Goal: Find contact information: Find contact information

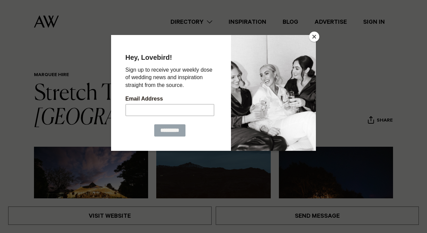
click at [311, 37] on button "Close" at bounding box center [314, 37] width 10 height 10
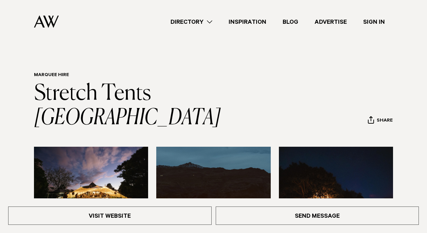
click at [211, 21] on link "Directory" at bounding box center [191, 21] width 58 height 9
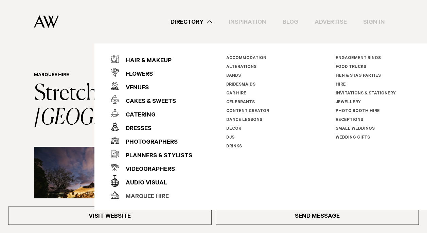
click at [150, 200] on div "Marquee Hire" at bounding box center [144, 197] width 50 height 14
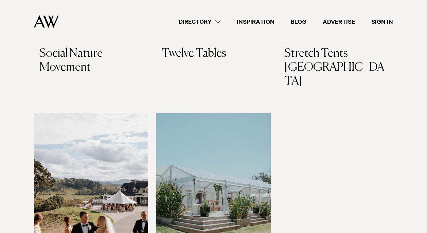
scroll to position [274, 0]
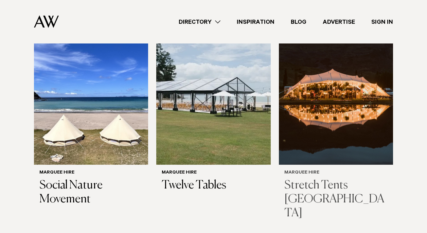
click at [337, 85] on img at bounding box center [336, 88] width 114 height 153
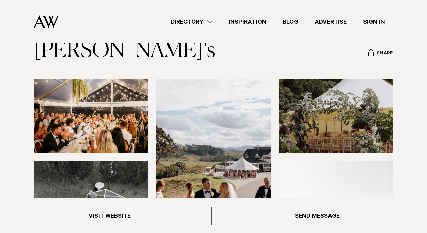
scroll to position [40, 0]
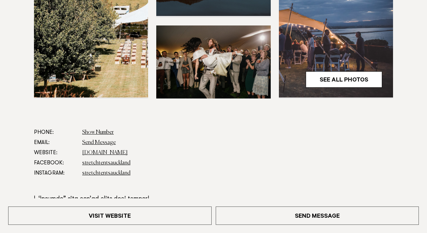
scroll to position [306, 0]
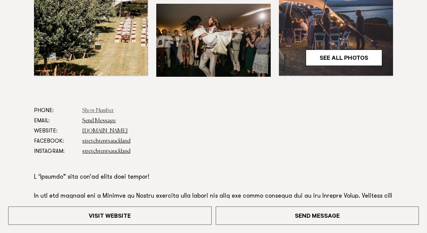
click at [101, 108] on link "Show Number" at bounding box center [98, 110] width 32 height 5
click at [102, 118] on link "Send Message" at bounding box center [99, 120] width 34 height 5
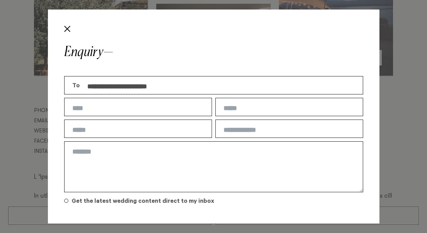
click at [119, 106] on input "text" at bounding box center [138, 107] width 148 height 18
type input "*****"
click at [243, 110] on input "text" at bounding box center [289, 107] width 148 height 18
type input "**********"
